Goal: Information Seeking & Learning: Check status

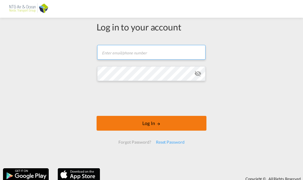
type input "[EMAIL_ADDRESS][DOMAIN_NAME]"
click at [195, 122] on button "Log In" at bounding box center [151, 123] width 110 height 15
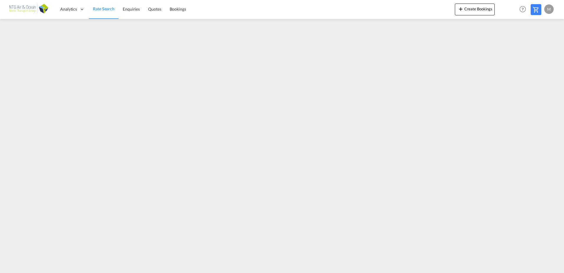
click at [302, 11] on div "M" at bounding box center [548, 8] width 9 height 9
click at [302, 47] on button "Logout" at bounding box center [542, 45] width 38 height 12
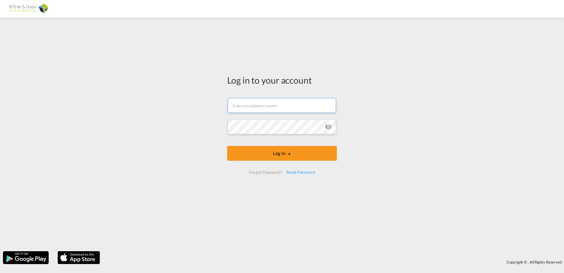
type input "[EMAIL_ADDRESS][DOMAIN_NAME]"
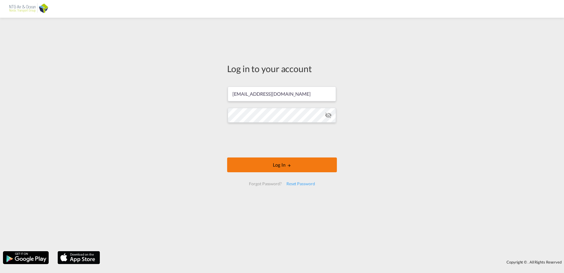
click at [292, 161] on button "Log In" at bounding box center [282, 164] width 110 height 15
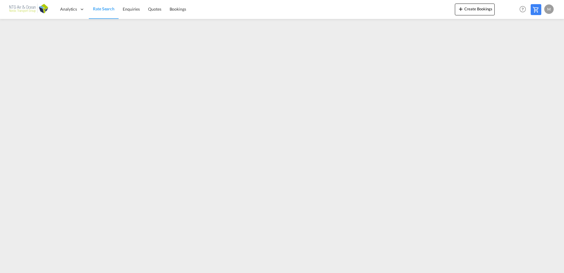
click at [302, 7] on div "M" at bounding box center [548, 8] width 9 height 9
click at [302, 47] on button "Logout" at bounding box center [542, 45] width 38 height 12
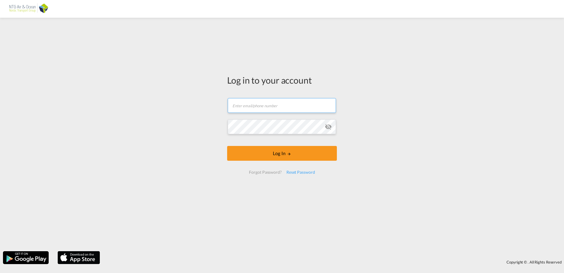
type input "[EMAIL_ADDRESS][DOMAIN_NAME]"
